Goal: Information Seeking & Learning: Learn about a topic

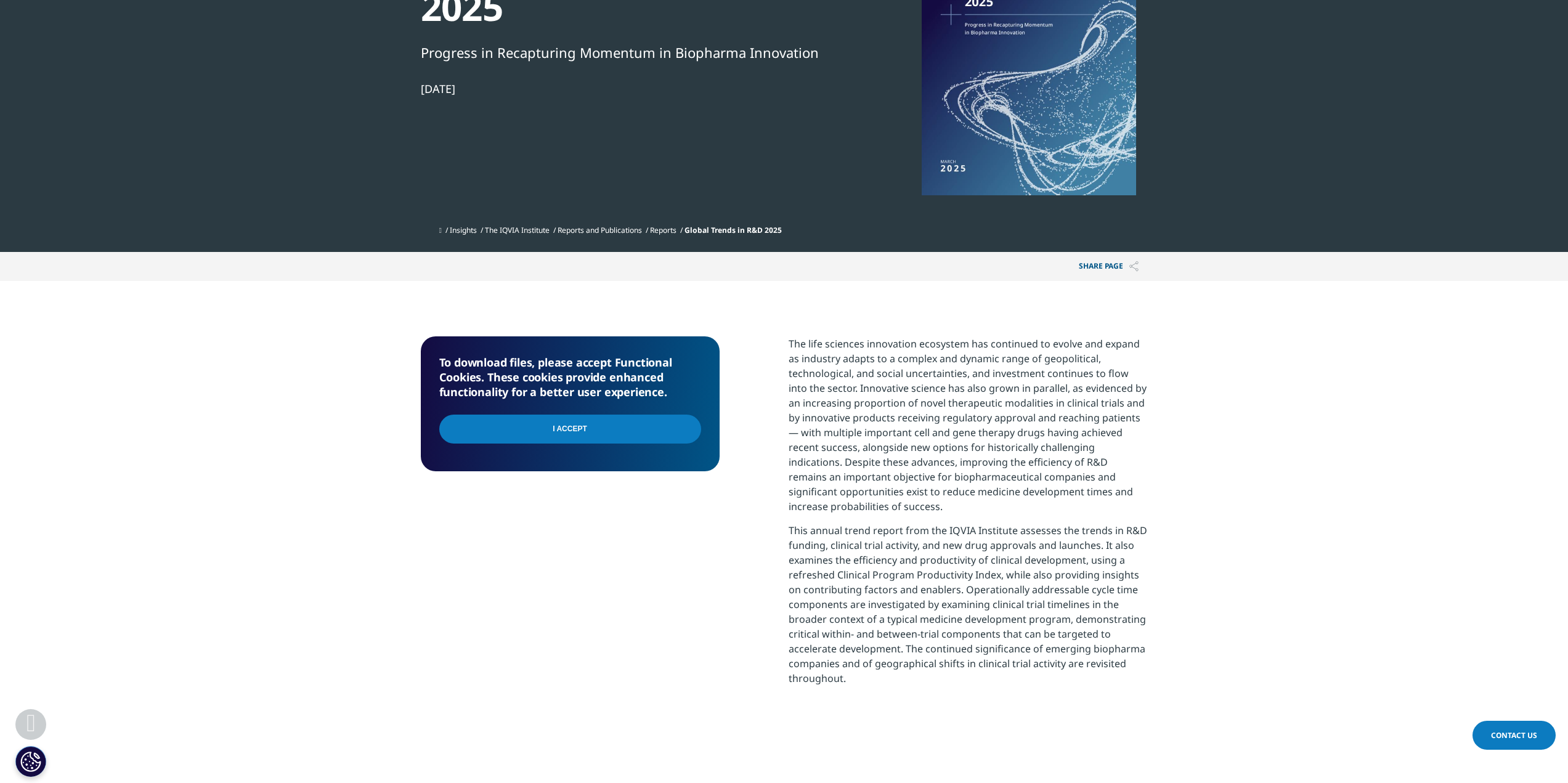
scroll to position [123, 0]
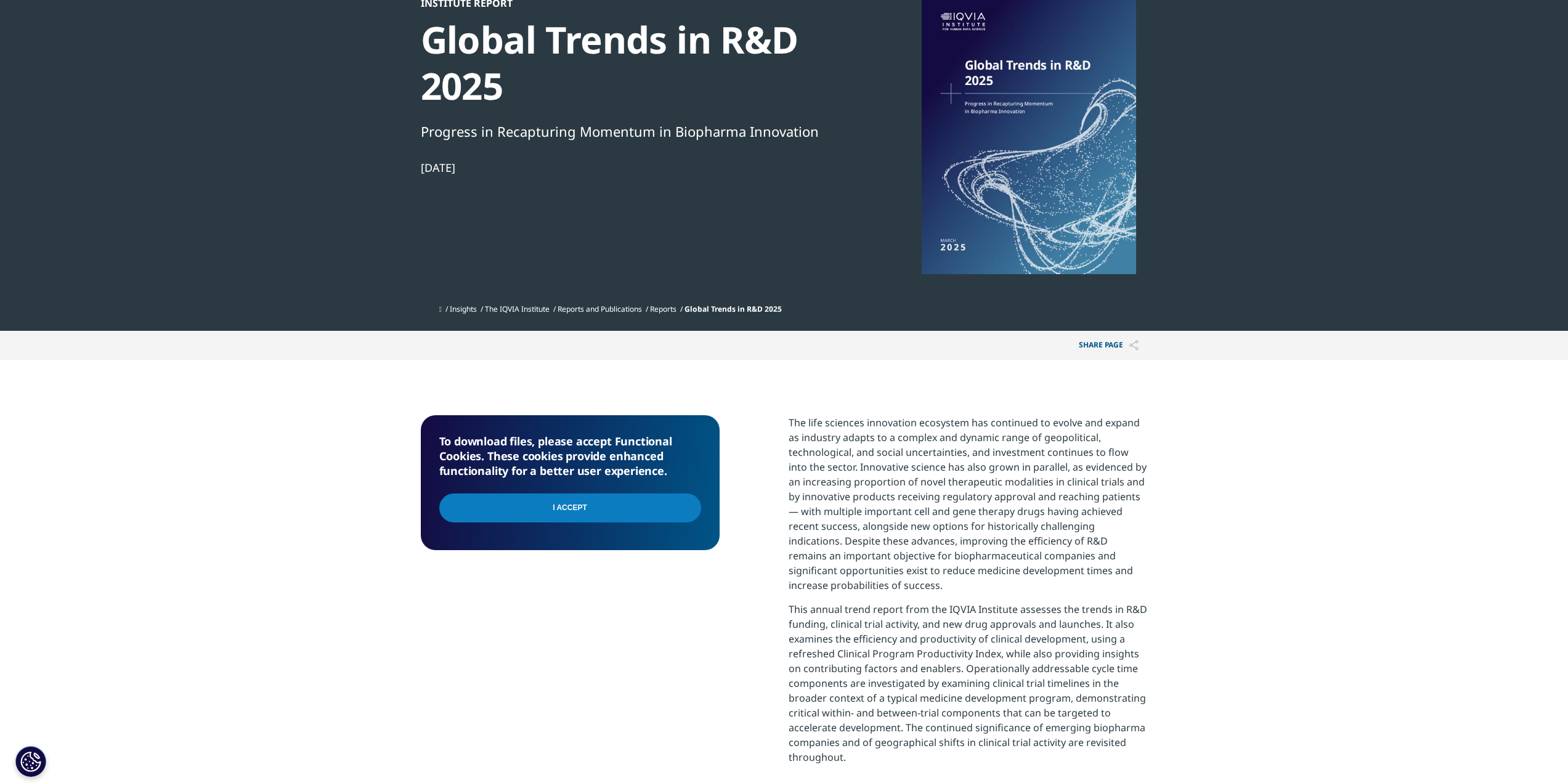
click at [339, 291] on section "Institute Report Global Trends in R&D 2025 Progress in Recapturing Momentum in …" at bounding box center [784, 104] width 1568 height 454
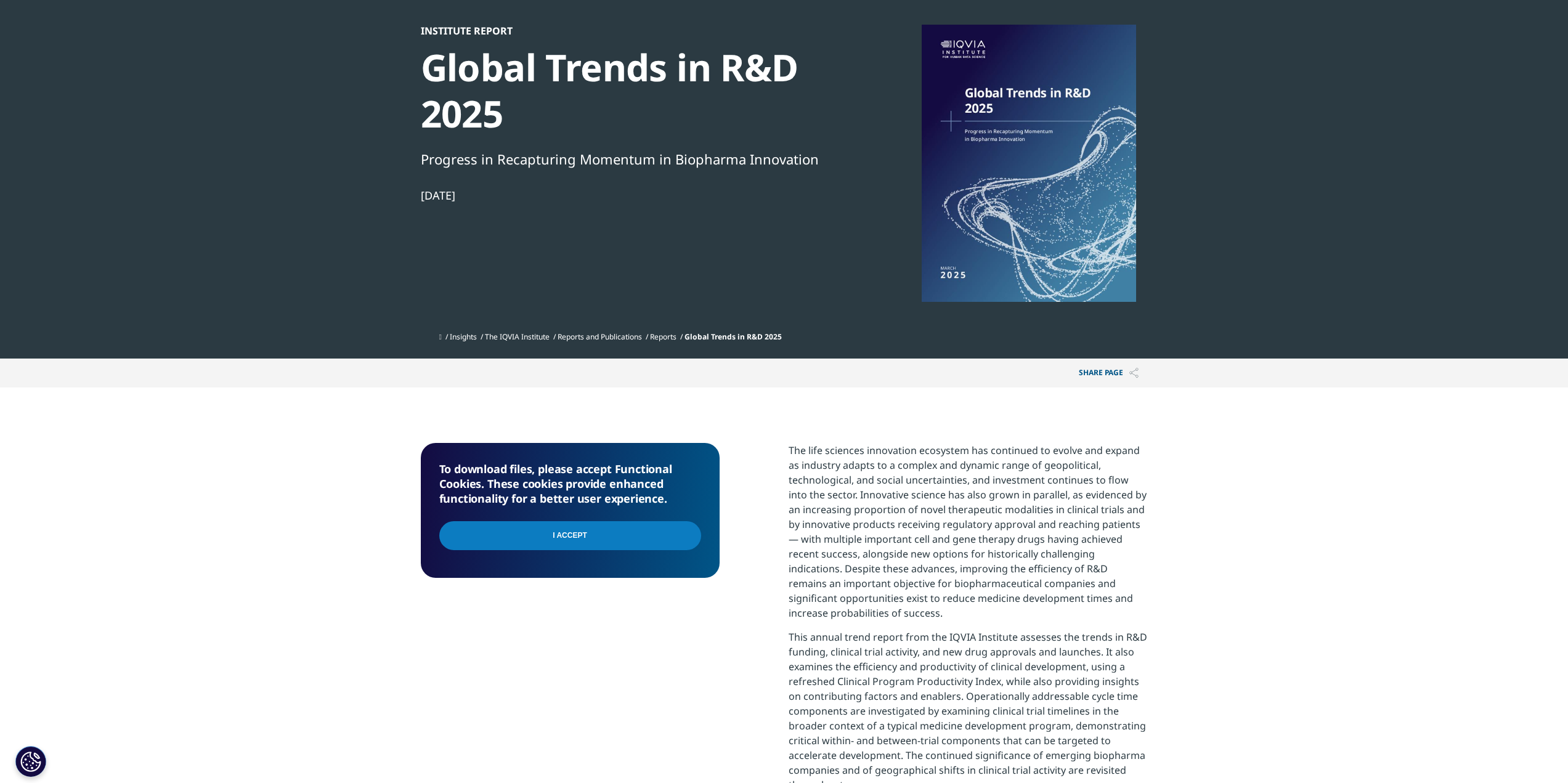
scroll to position [0, 0]
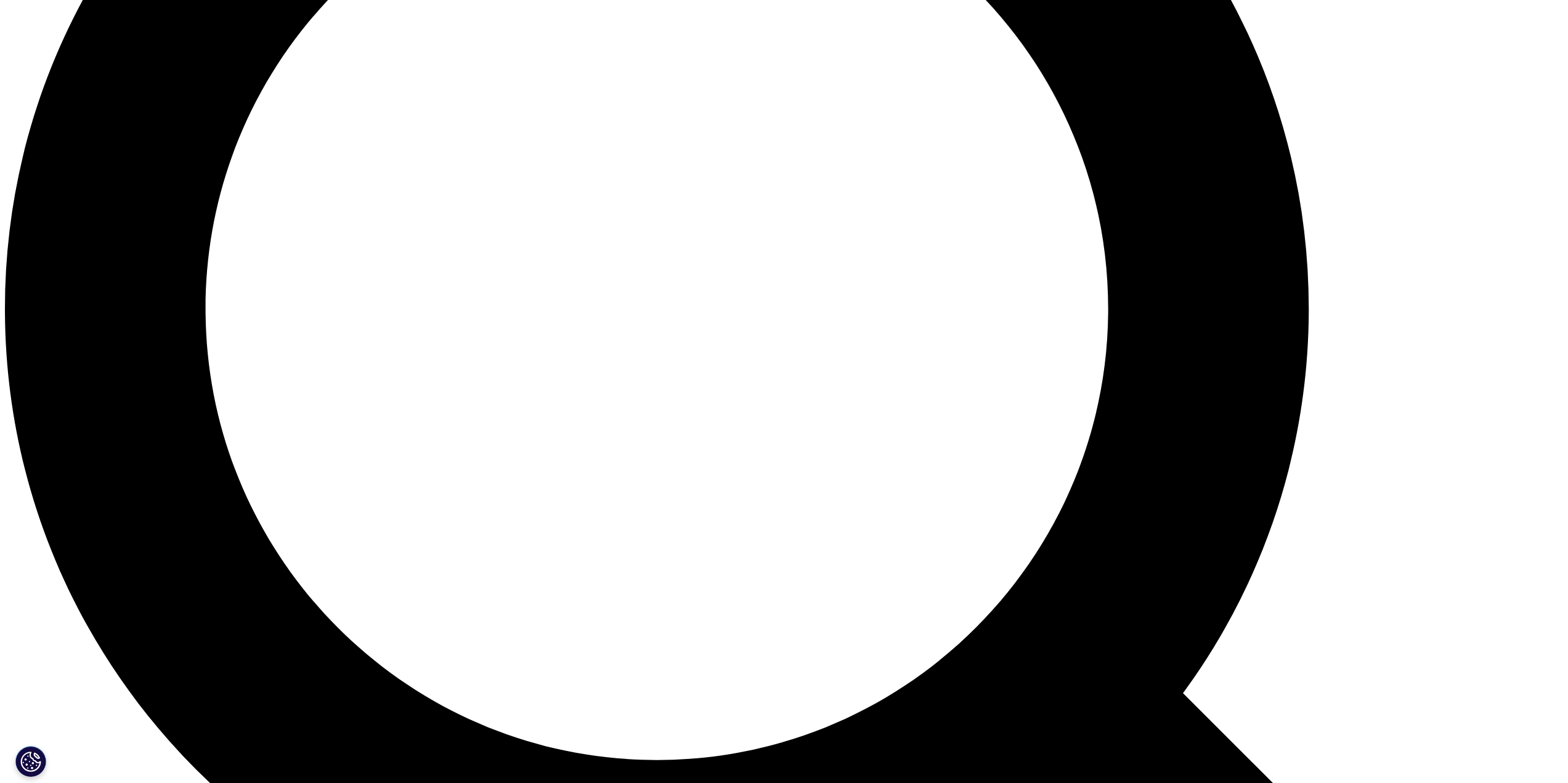
scroll to position [1958, 0]
